Goal: Task Accomplishment & Management: Manage account settings

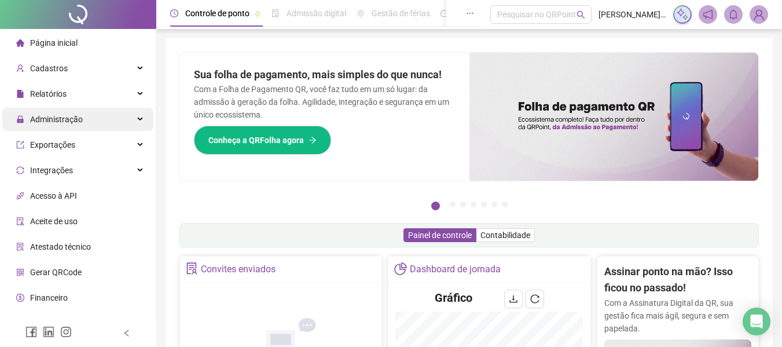
click at [131, 122] on div "Administração" at bounding box center [77, 119] width 151 height 23
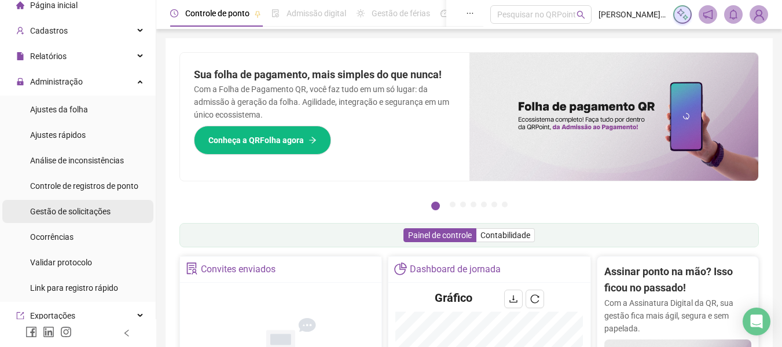
scroll to position [58, 0]
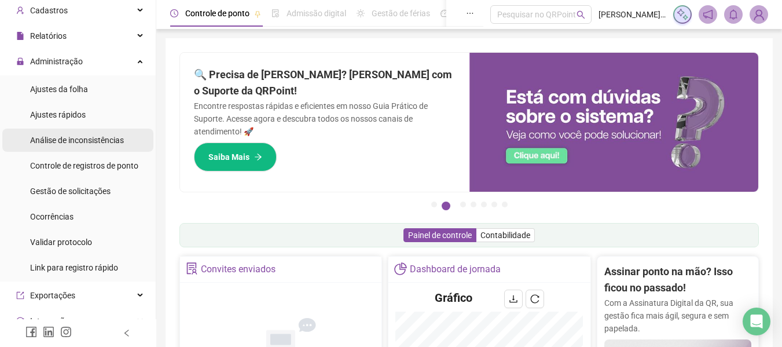
click at [109, 143] on span "Análise de inconsistências" at bounding box center [77, 139] width 94 height 9
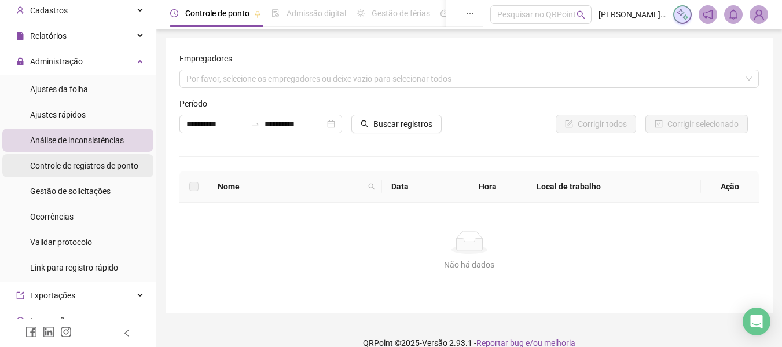
click at [105, 167] on span "Controle de registros de ponto" at bounding box center [84, 165] width 108 height 9
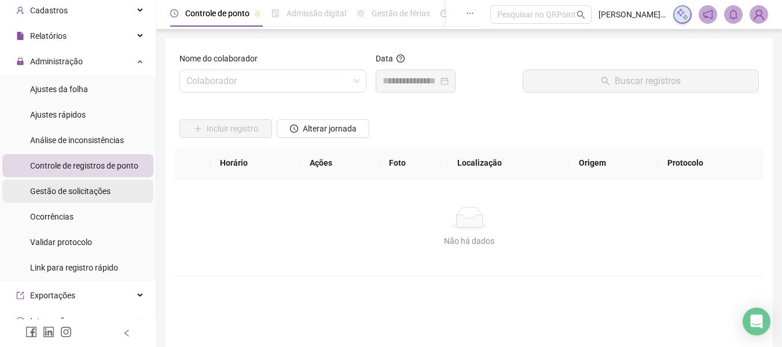
click at [101, 188] on span "Gestão de solicitações" at bounding box center [70, 190] width 80 height 9
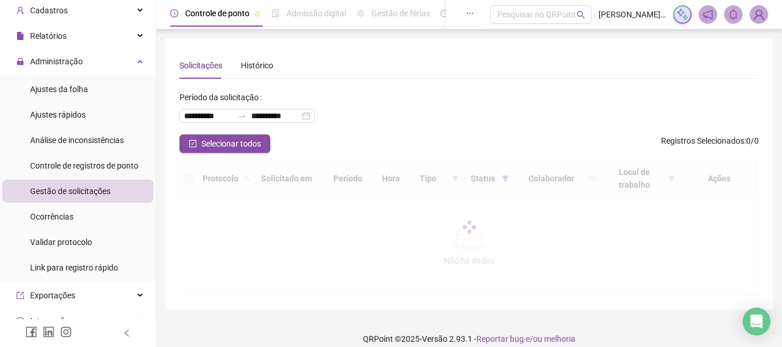
click at [101, 188] on span "Gestão de solicitações" at bounding box center [70, 190] width 80 height 9
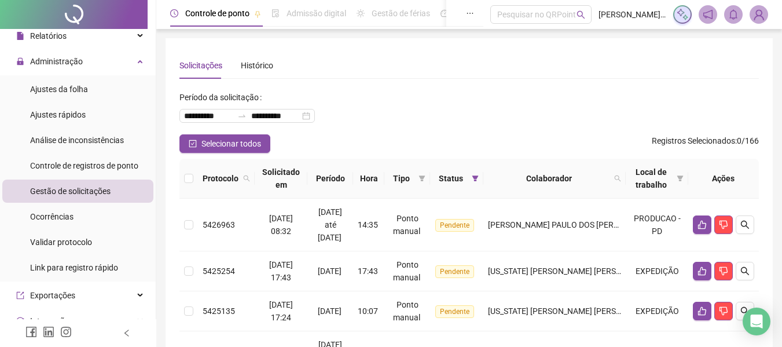
click at [724, 181] on div "Ações" at bounding box center [723, 178] width 61 height 13
click at [723, 181] on div "Ações" at bounding box center [723, 178] width 61 height 13
click at [200, 148] on button "Selecionar todos" at bounding box center [224, 143] width 91 height 19
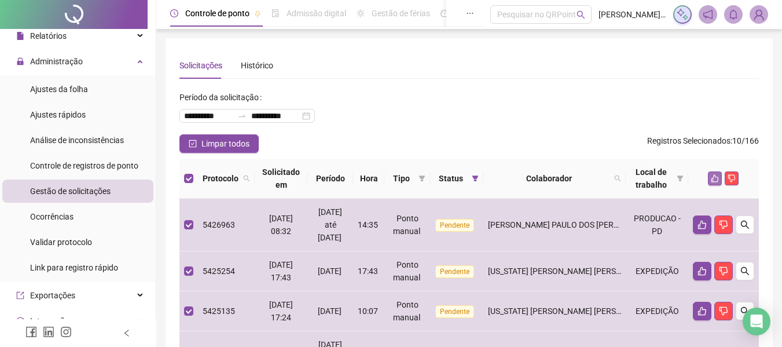
click at [718, 181] on icon "like" at bounding box center [715, 178] width 8 height 8
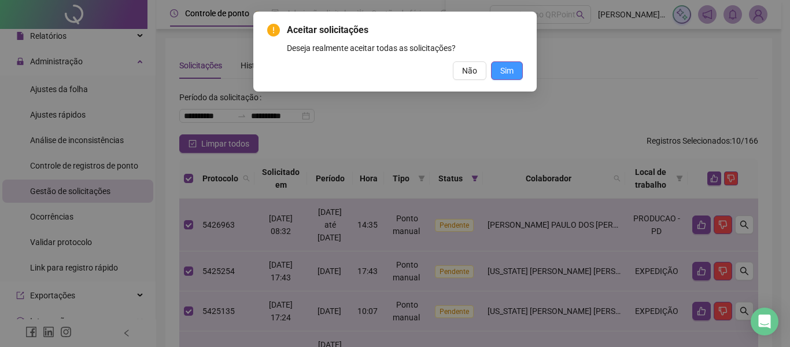
click at [508, 71] on span "Sim" at bounding box center [506, 70] width 13 height 13
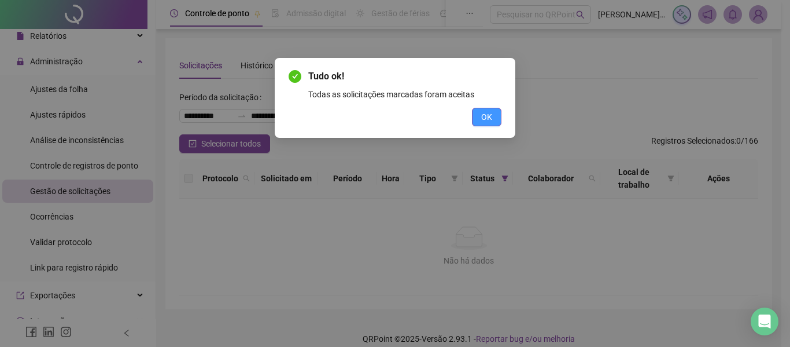
click at [491, 119] on span "OK" at bounding box center [486, 117] width 11 height 13
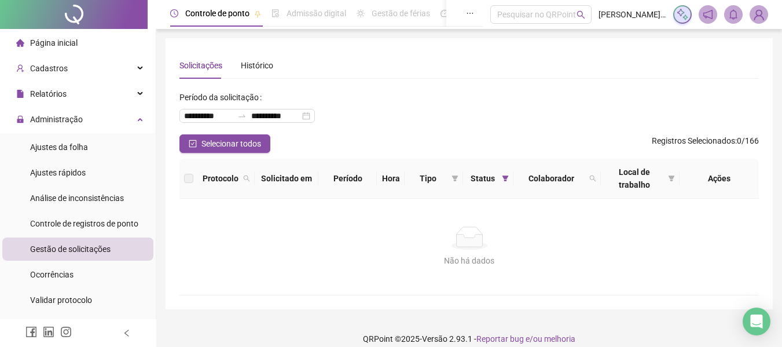
click at [69, 45] on span "Página inicial" at bounding box center [53, 42] width 47 height 9
